Goal: Task Accomplishment & Management: Manage account settings

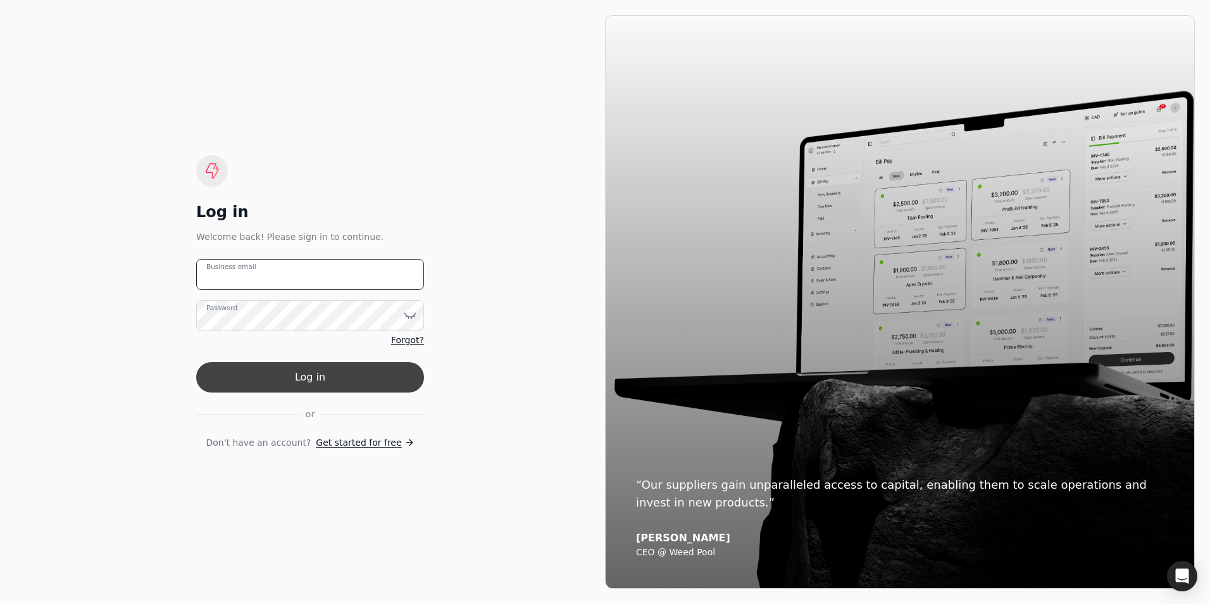
type email "[PERSON_NAME][EMAIL_ADDRESS][DOMAIN_NAME]"
click at [295, 375] on button "Log in" at bounding box center [310, 377] width 228 height 30
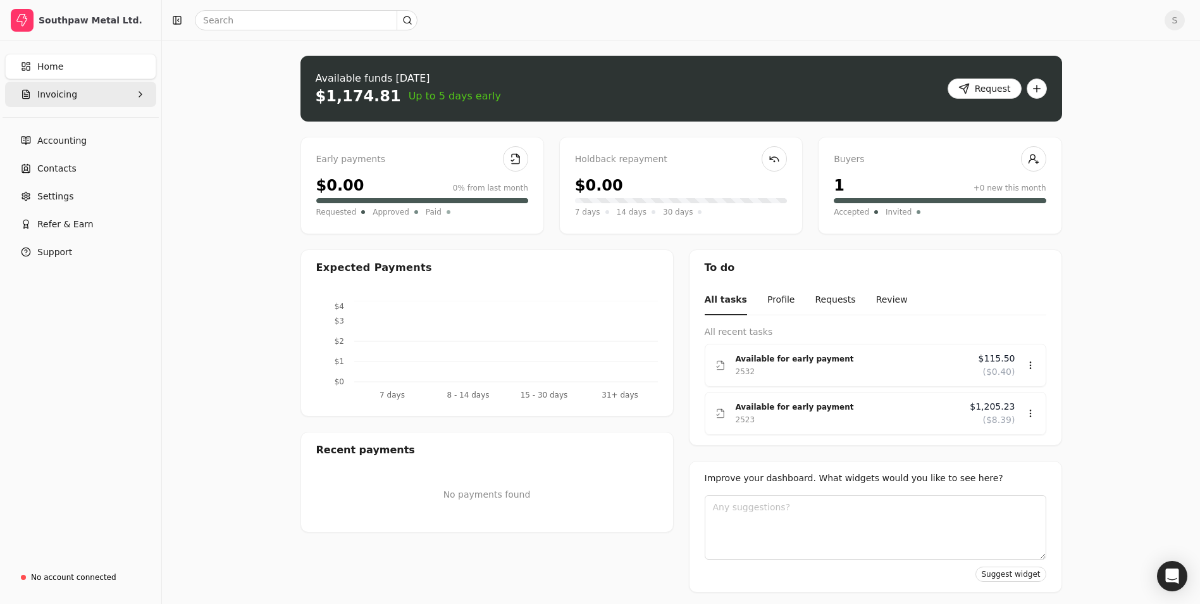
click at [59, 99] on span "Invoicing" at bounding box center [57, 94] width 40 height 13
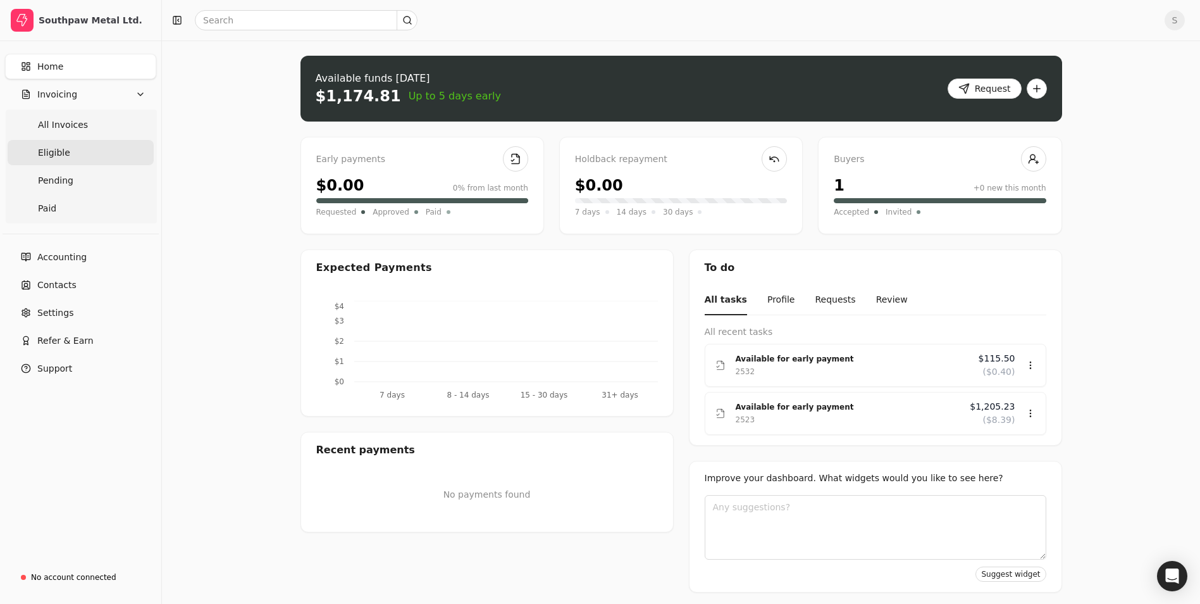
click at [42, 152] on span "Eligible" at bounding box center [54, 152] width 32 height 13
